Goal: Find contact information: Obtain details needed to contact an individual or organization

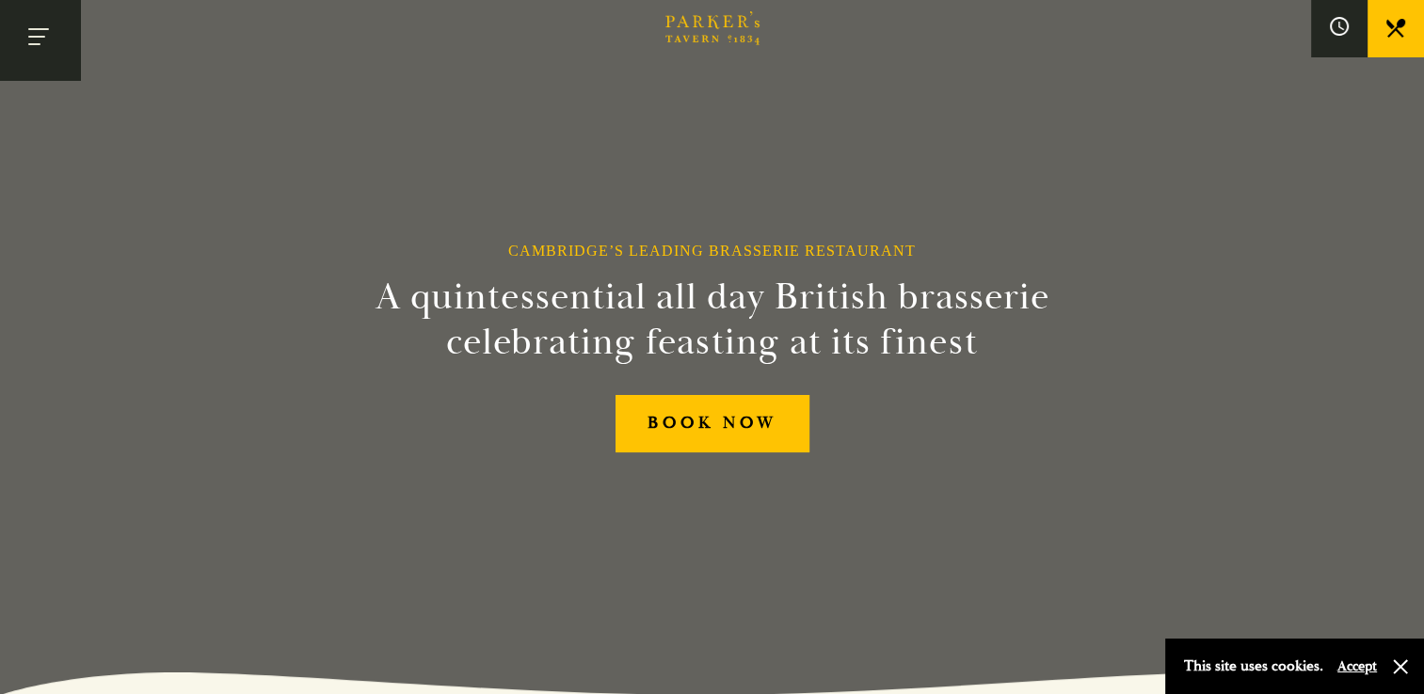
click at [24, 28] on button "Toggle navigation" at bounding box center [40, 40] width 80 height 80
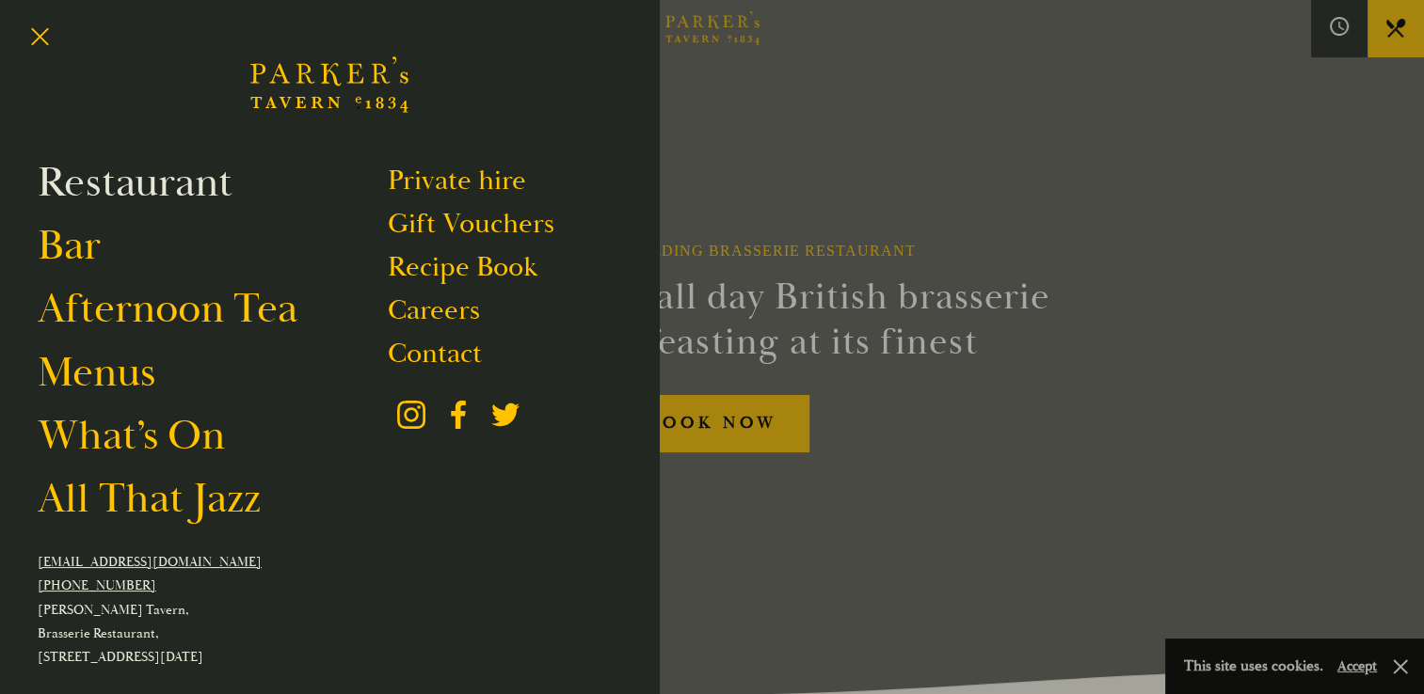
click at [182, 181] on link "Restaurant" at bounding box center [135, 182] width 195 height 53
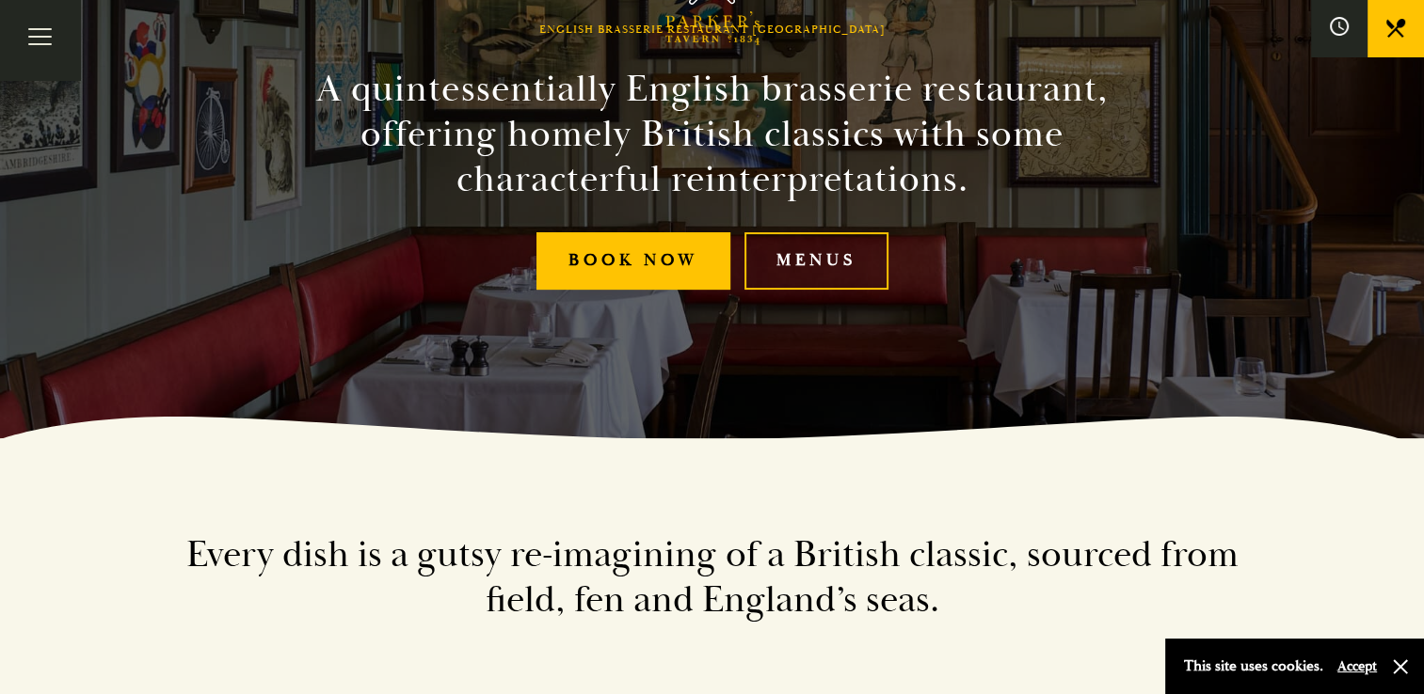
scroll to position [245, 0]
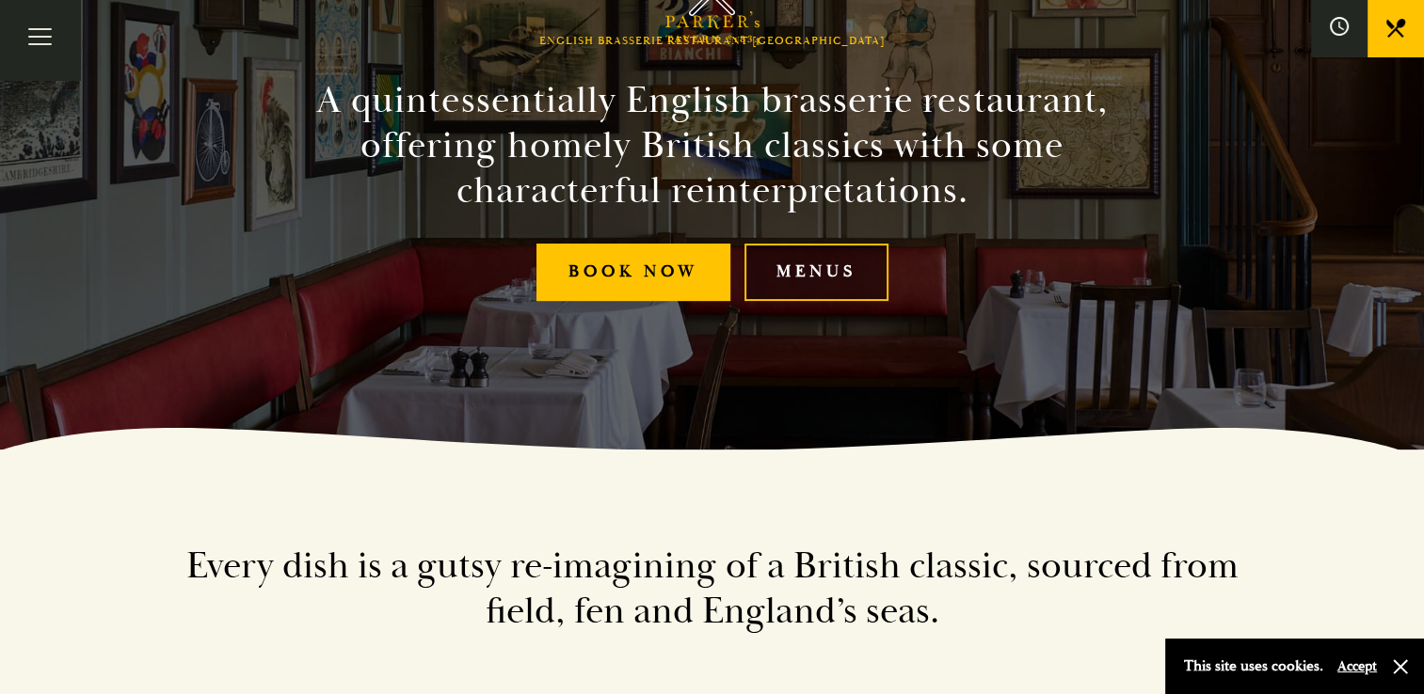
click at [791, 265] on link "Menus" at bounding box center [816, 272] width 144 height 57
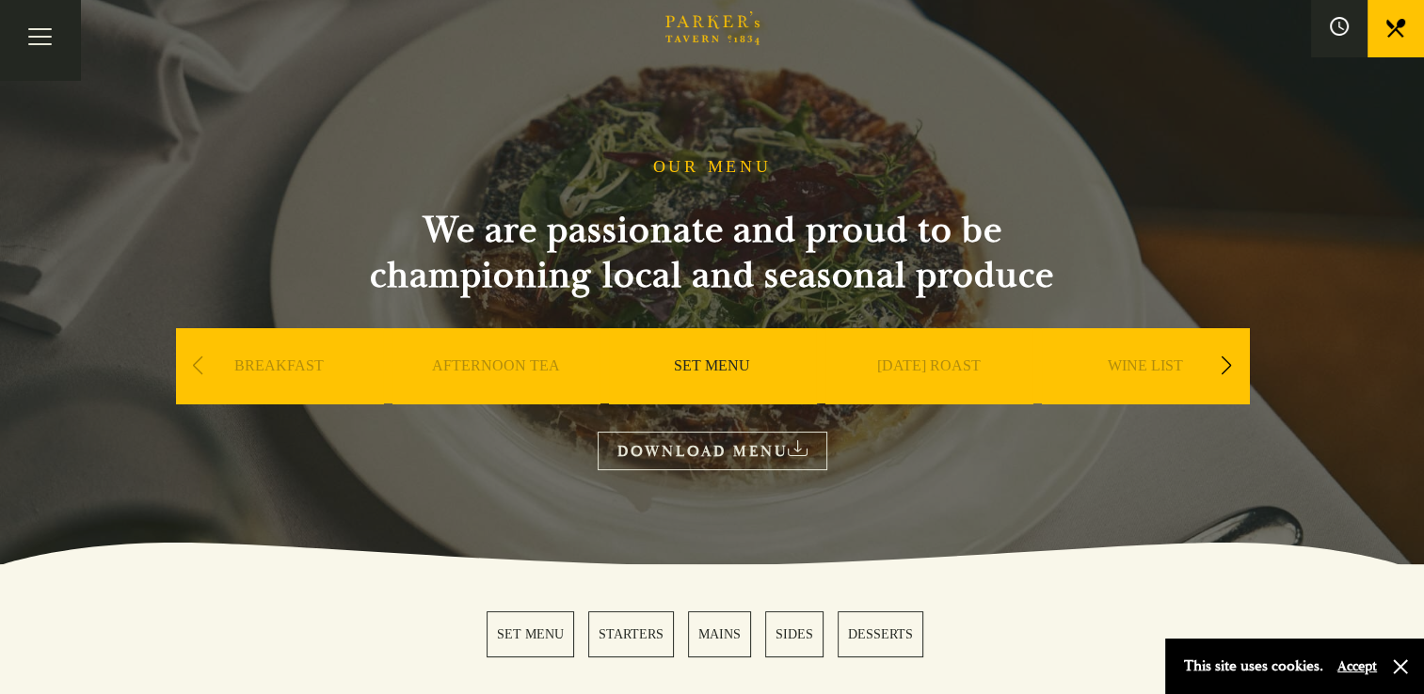
click at [739, 367] on link "SET MENU" at bounding box center [712, 394] width 76 height 75
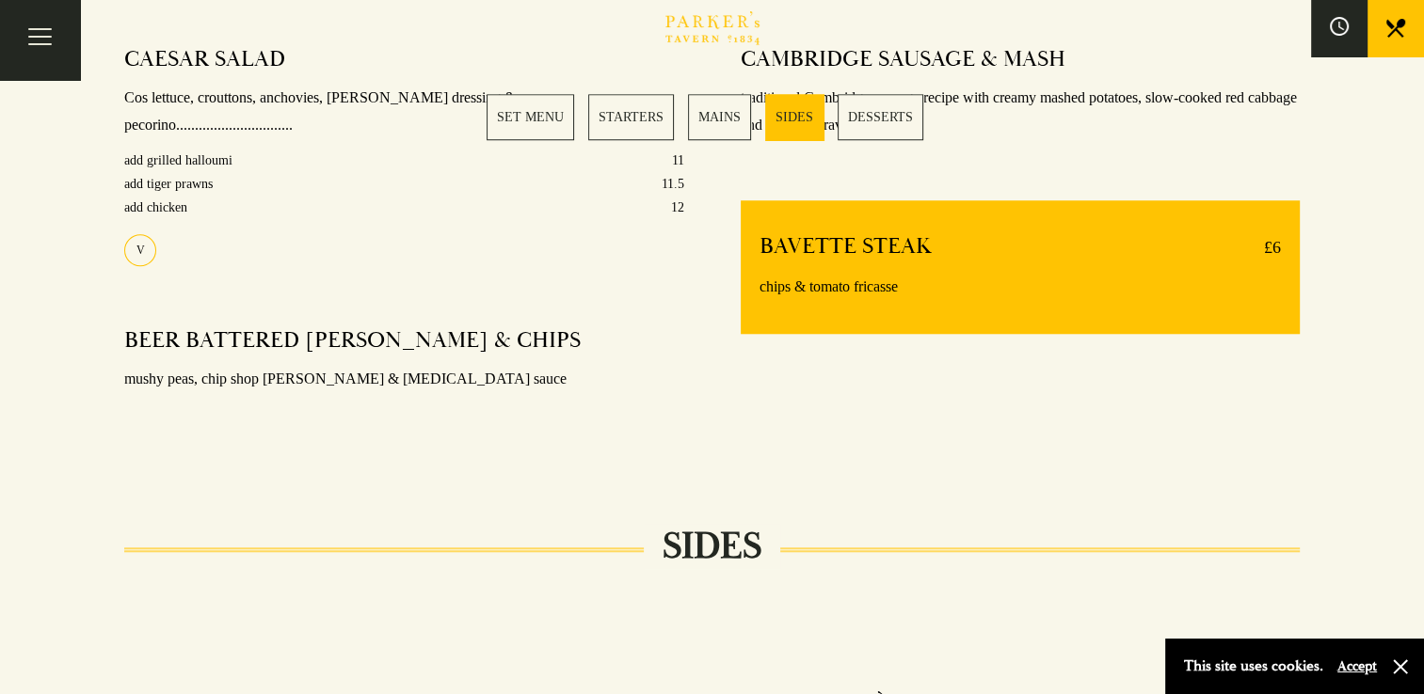
scroll to position [1600, 0]
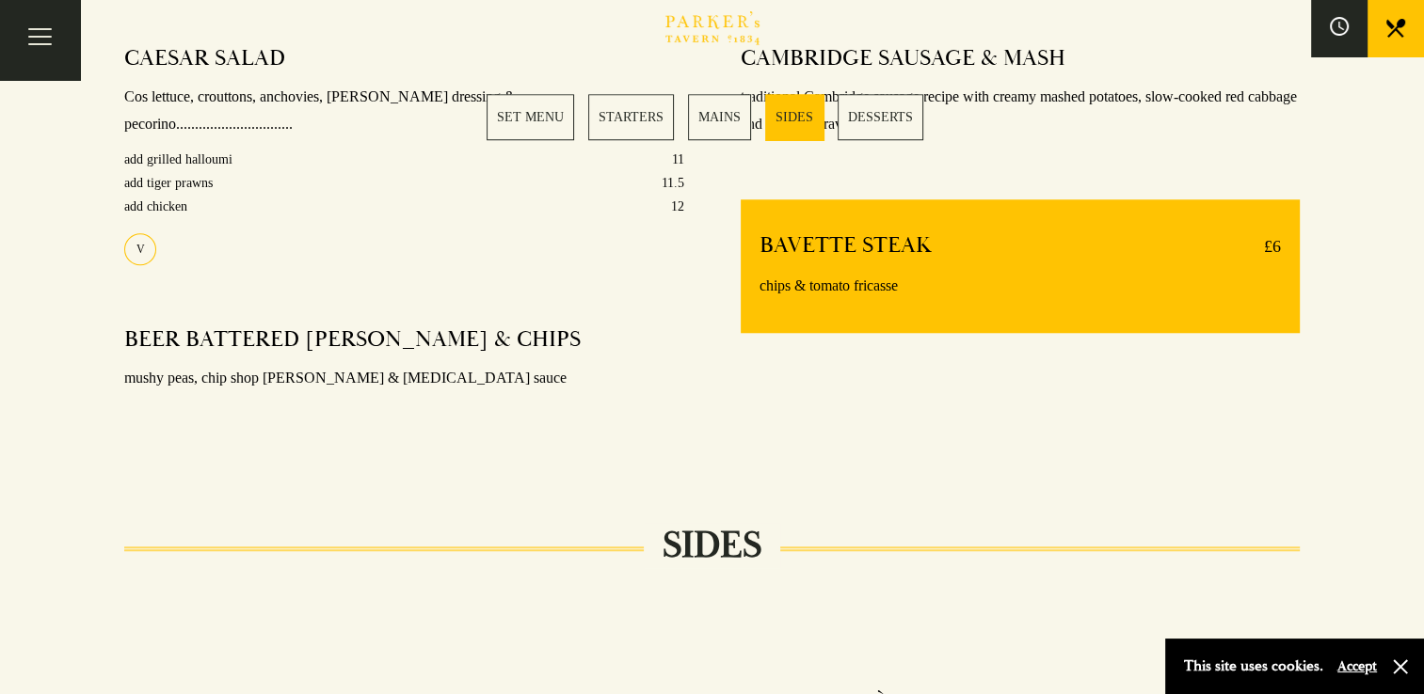
click at [534, 104] on link "SET MENU" at bounding box center [530, 117] width 88 height 46
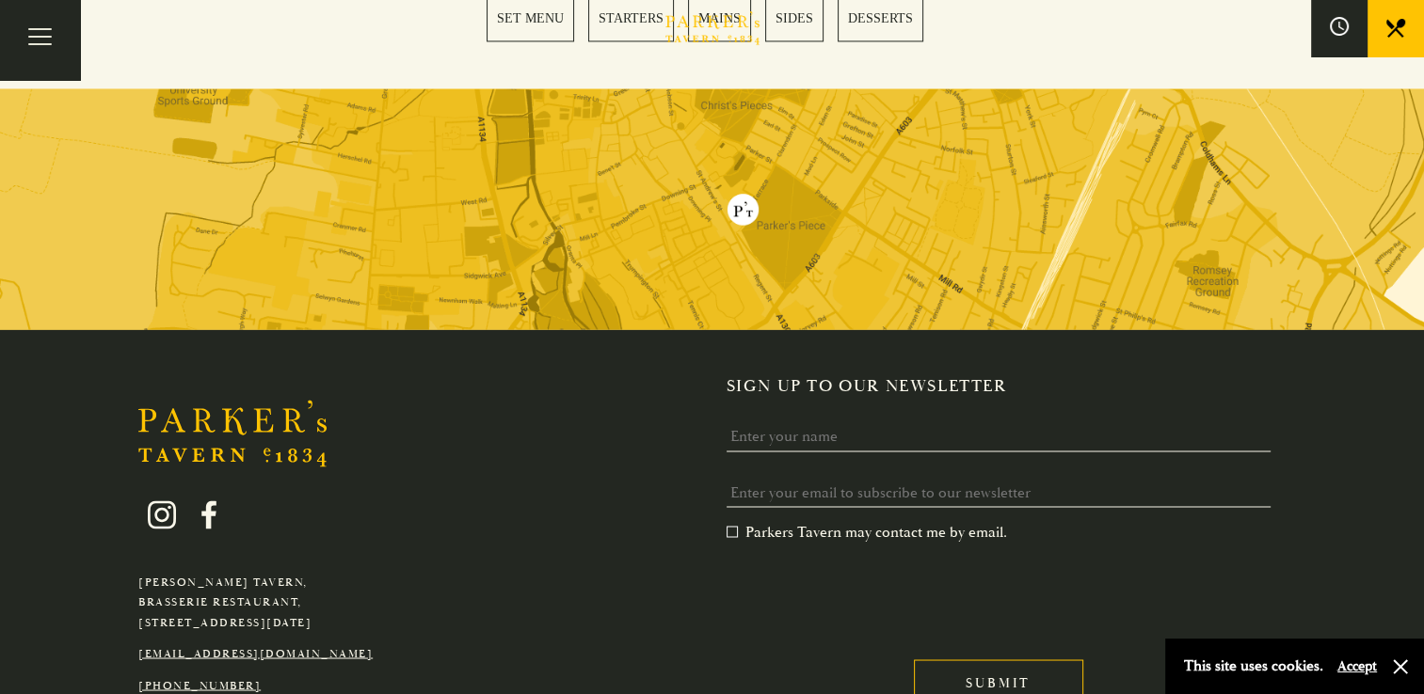
scroll to position [2966, 0]
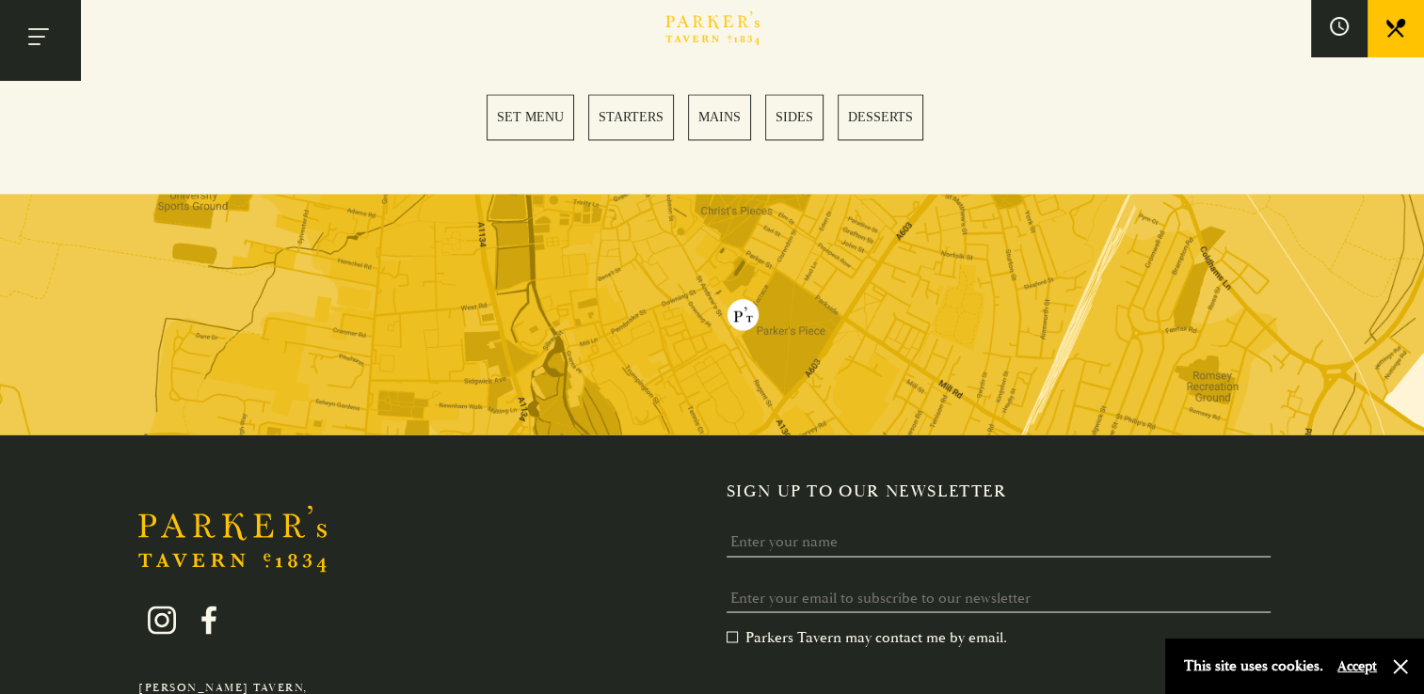
click at [29, 24] on button "Toggle navigation" at bounding box center [40, 40] width 80 height 80
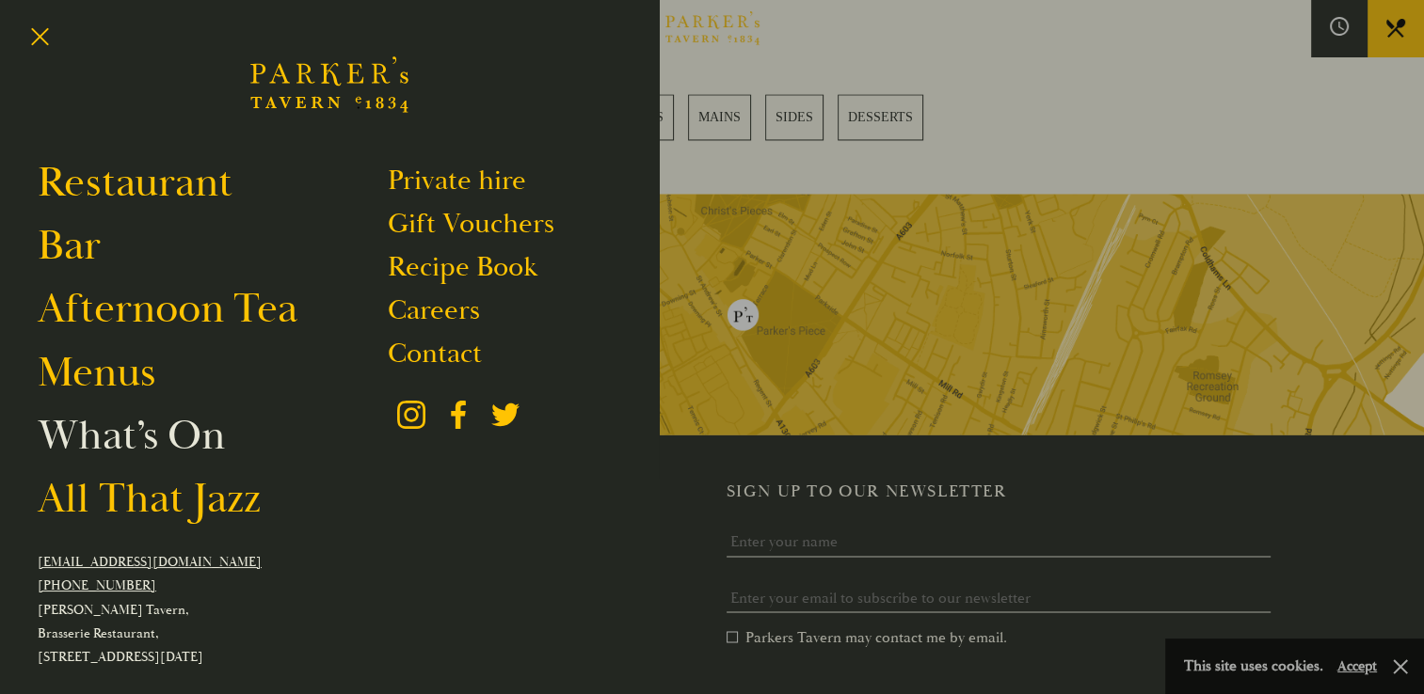
click at [153, 450] on link "What’s On" at bounding box center [131, 435] width 187 height 53
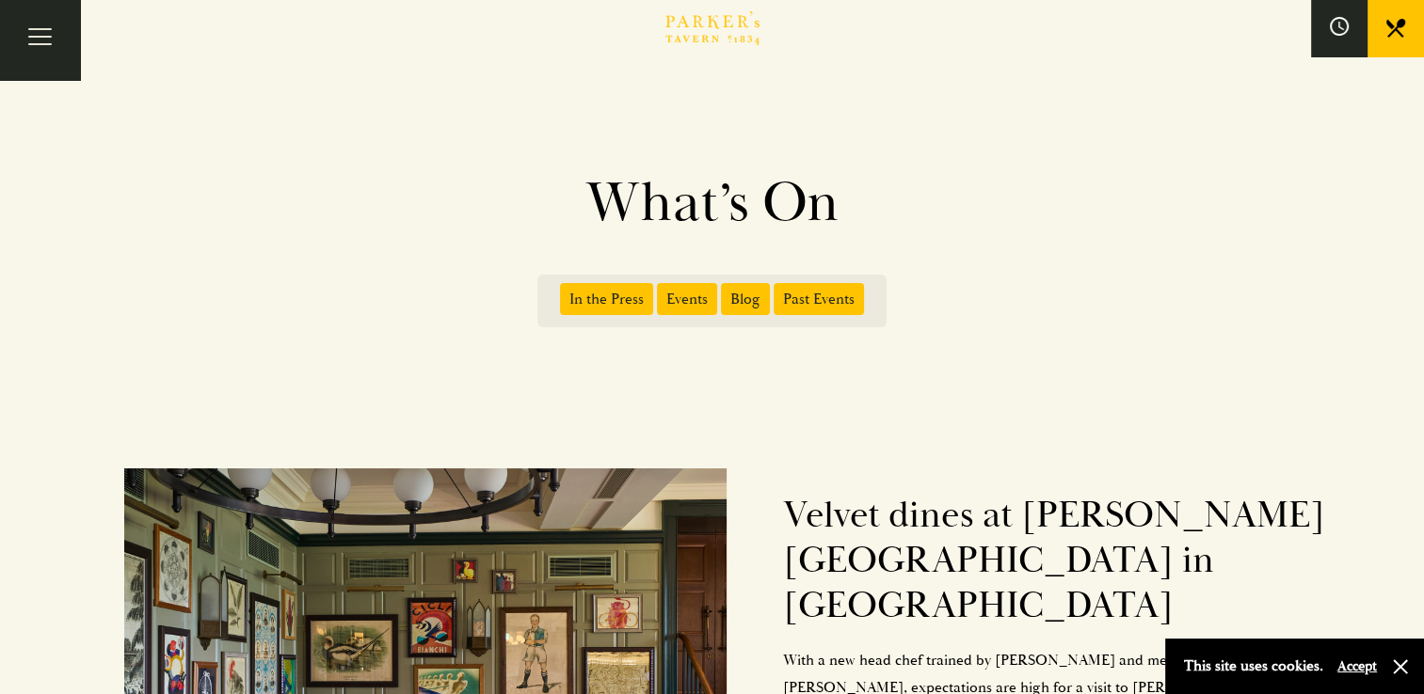
click at [700, 299] on span "Events" at bounding box center [687, 299] width 60 height 32
click at [661, 293] on input "Events" at bounding box center [661, 293] width 0 height 0
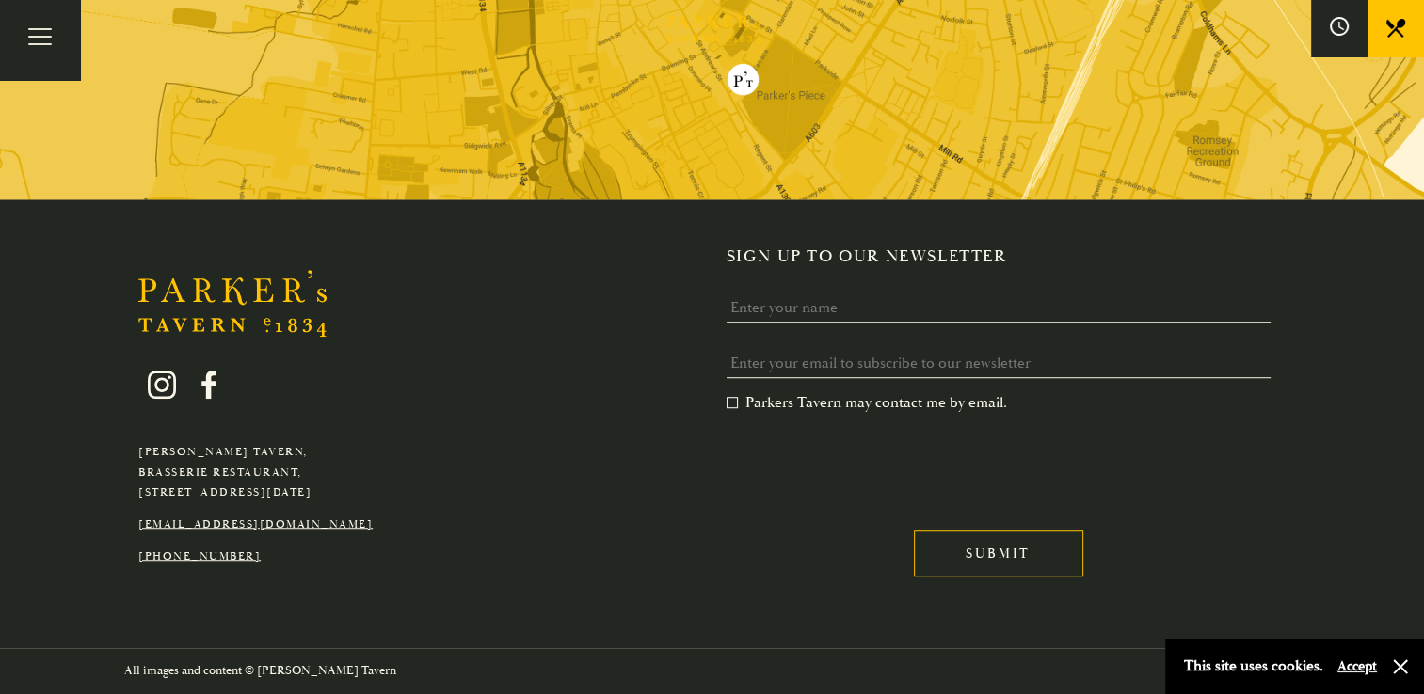
scroll to position [1159, 0]
drag, startPoint x: 356, startPoint y: 518, endPoint x: 139, endPoint y: 521, distance: 216.5
click at [139, 521] on p "[EMAIL_ADDRESS][DOMAIN_NAME]" at bounding box center [255, 525] width 234 height 21
copy link "[EMAIL_ADDRESS][DOMAIN_NAME]"
